Goal: Obtain resource: Download file/media

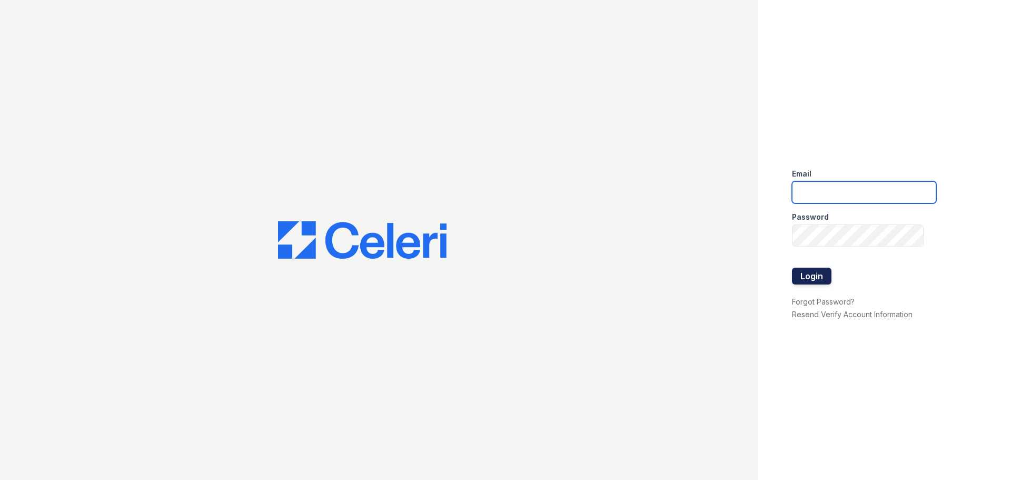
type input "arrivestreetervilleleasing@trinity-pm.com"
click at [811, 276] on button "Login" at bounding box center [811, 276] width 39 height 17
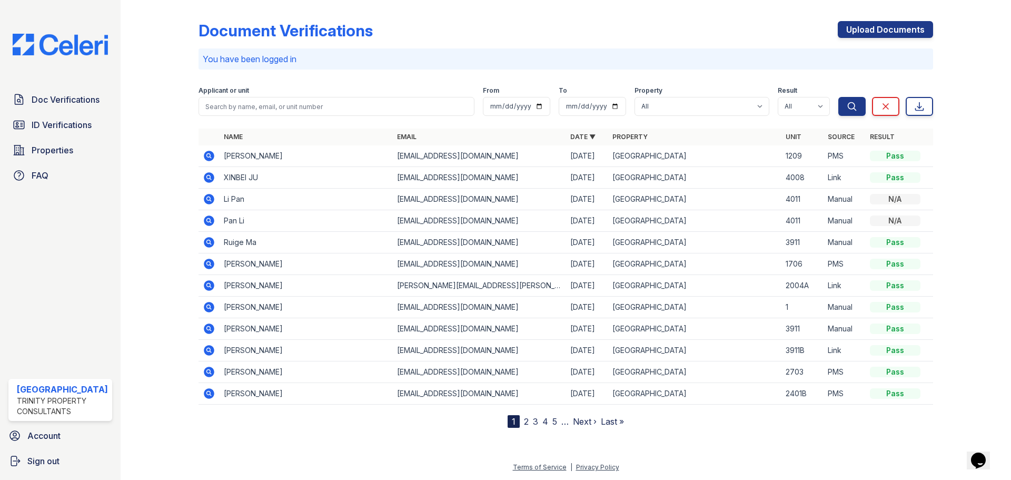
click at [210, 179] on icon at bounding box center [209, 177] width 13 height 13
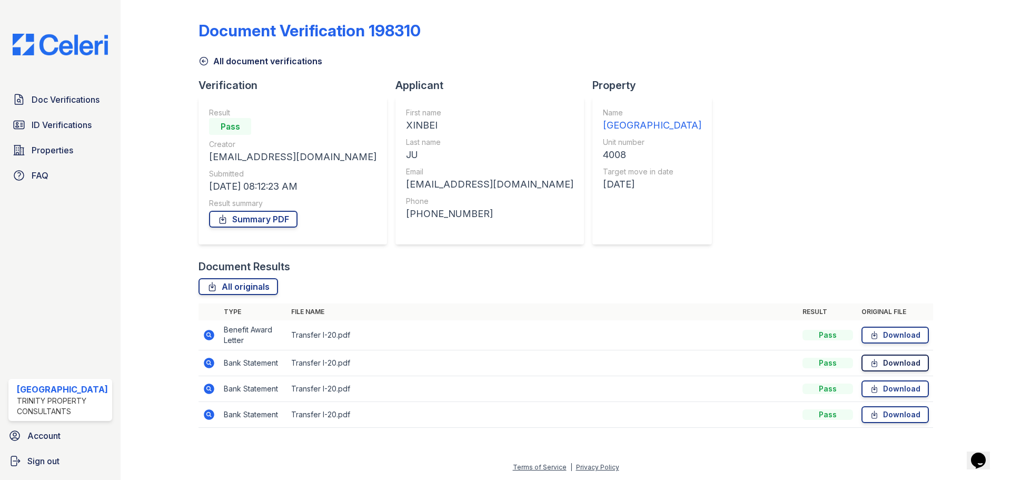
click at [904, 363] on link "Download" at bounding box center [895, 362] width 67 height 17
click at [68, 108] on link "Doc Verifications" at bounding box center [60, 99] width 104 height 21
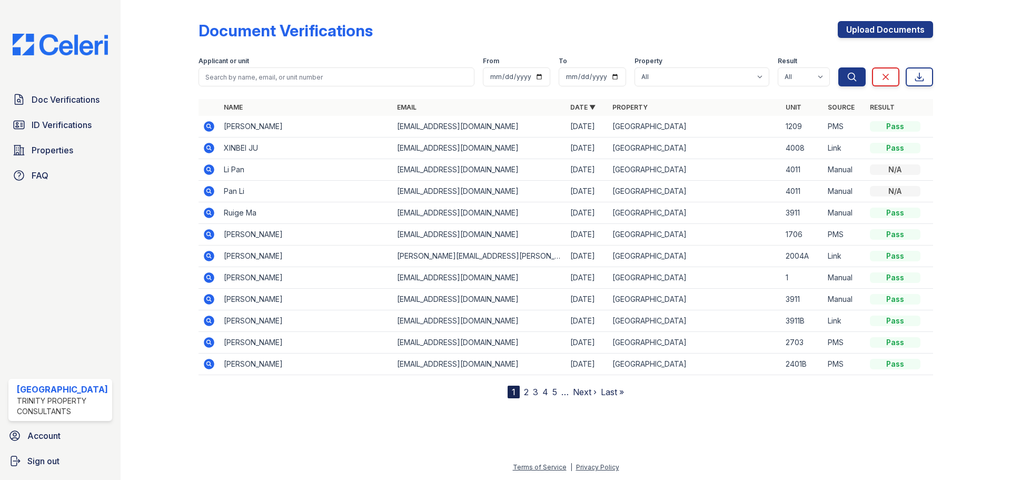
click at [207, 129] on icon at bounding box center [209, 126] width 11 height 11
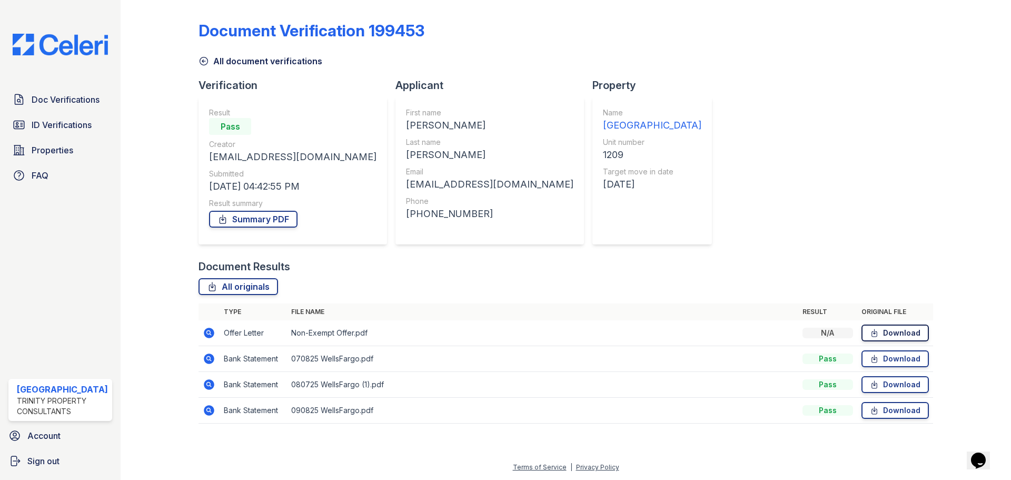
click at [900, 327] on link "Download" at bounding box center [895, 332] width 67 height 17
click at [876, 355] on icon at bounding box center [874, 358] width 9 height 11
click at [893, 383] on link "Download" at bounding box center [895, 384] width 67 height 17
click at [876, 413] on icon at bounding box center [874, 410] width 9 height 11
click at [53, 94] on span "Doc Verifications" at bounding box center [66, 99] width 68 height 13
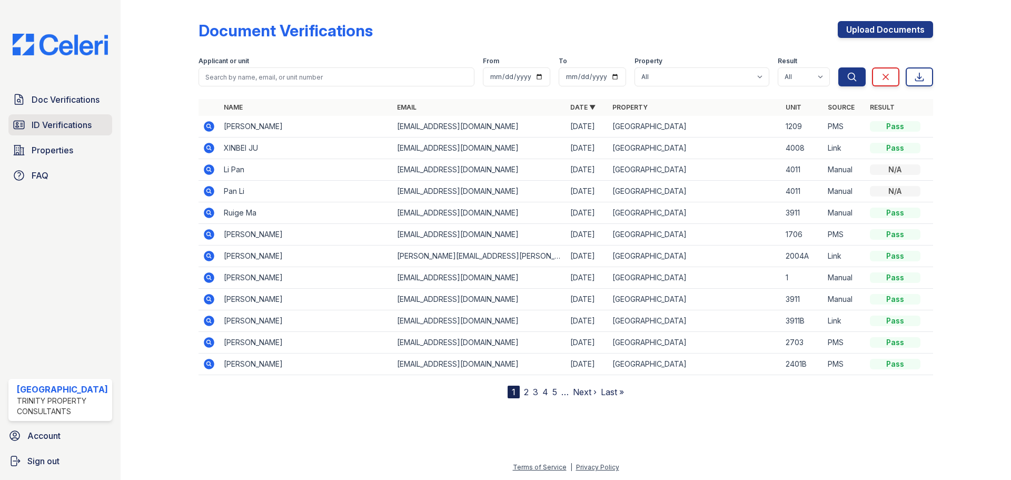
click at [34, 122] on span "ID Verifications" at bounding box center [62, 124] width 60 height 13
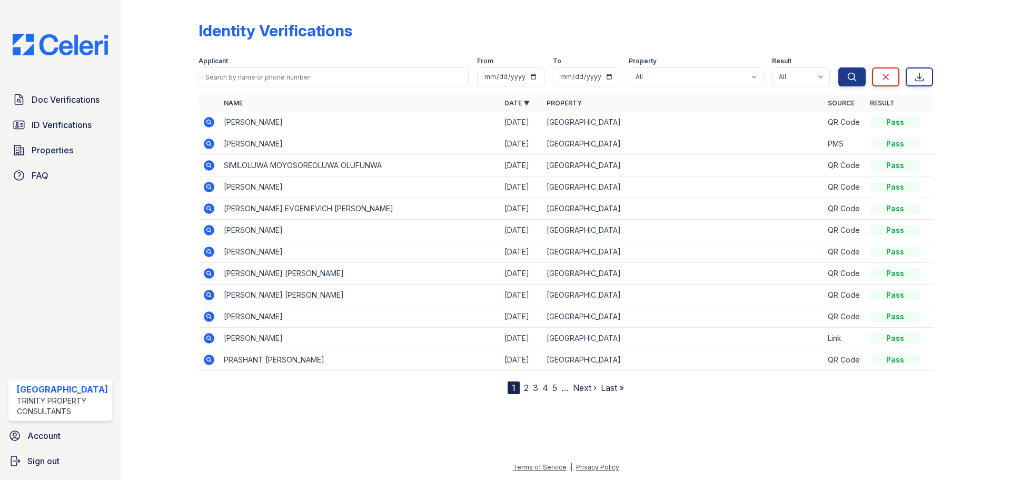
click at [206, 125] on icon at bounding box center [209, 122] width 11 height 11
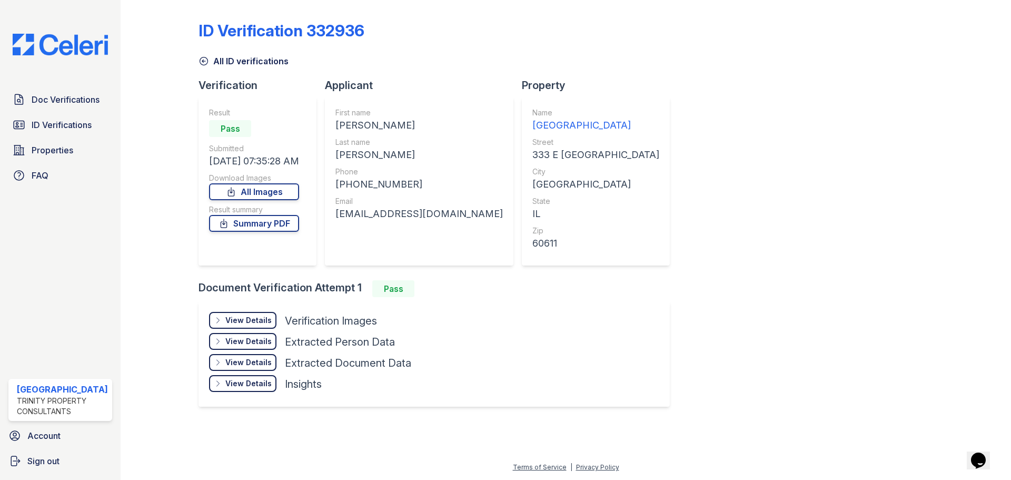
click at [248, 326] on div "View Details Details" at bounding box center [242, 320] width 67 height 17
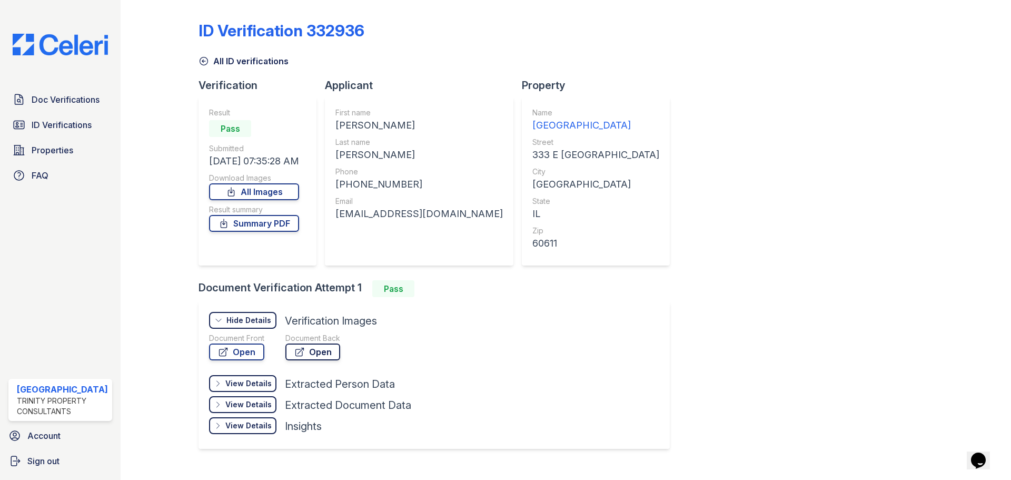
click at [291, 352] on link "Open" at bounding box center [312, 351] width 55 height 17
click at [245, 357] on link "Open" at bounding box center [236, 351] width 55 height 17
click at [244, 226] on link "Summary PDF" at bounding box center [254, 223] width 90 height 17
